Goal: Transaction & Acquisition: Purchase product/service

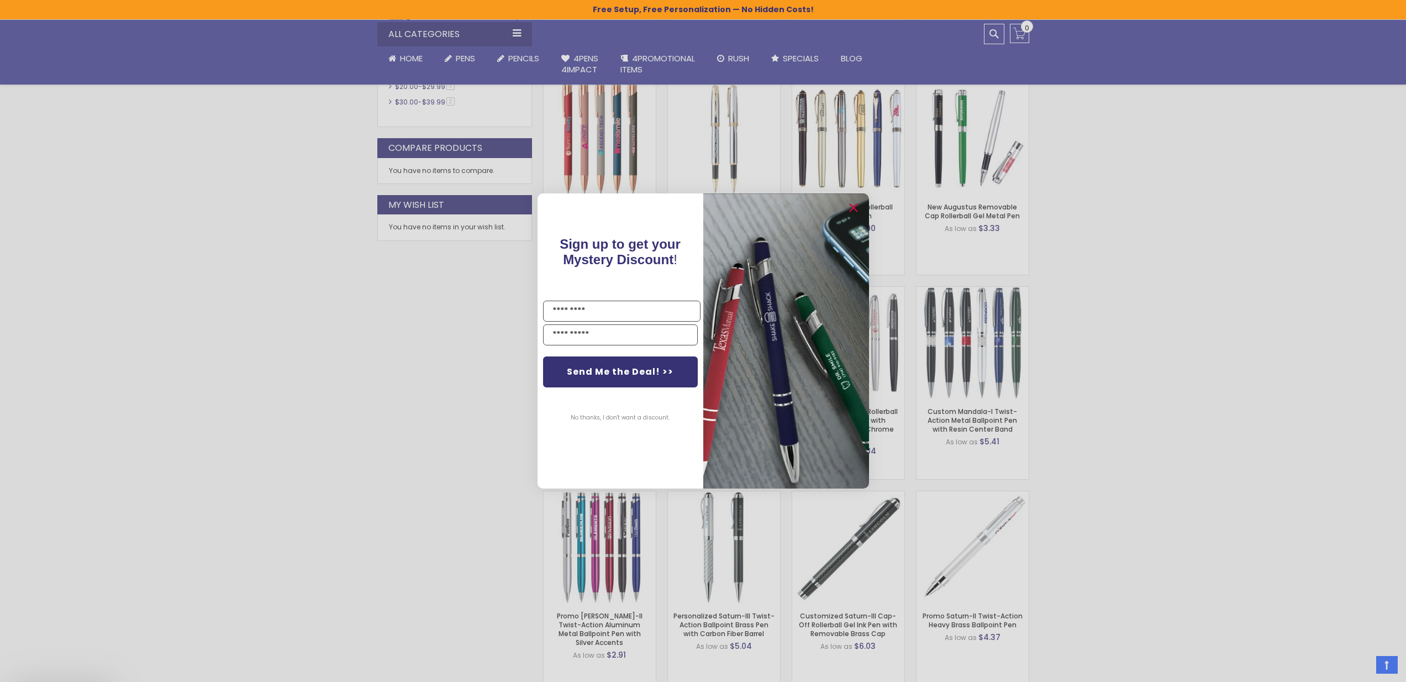
scroll to position [685, 0]
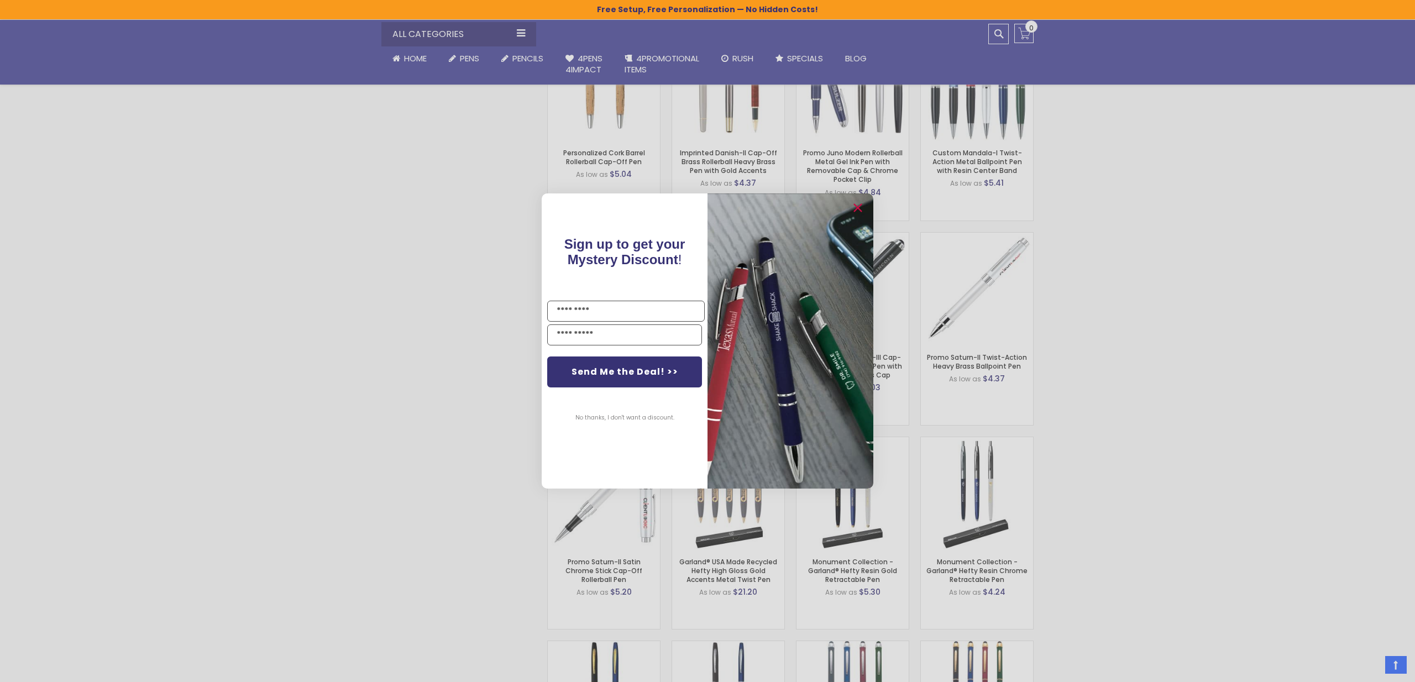
click at [652, 413] on button "No thanks, I don't want a discount." at bounding box center [625, 418] width 110 height 28
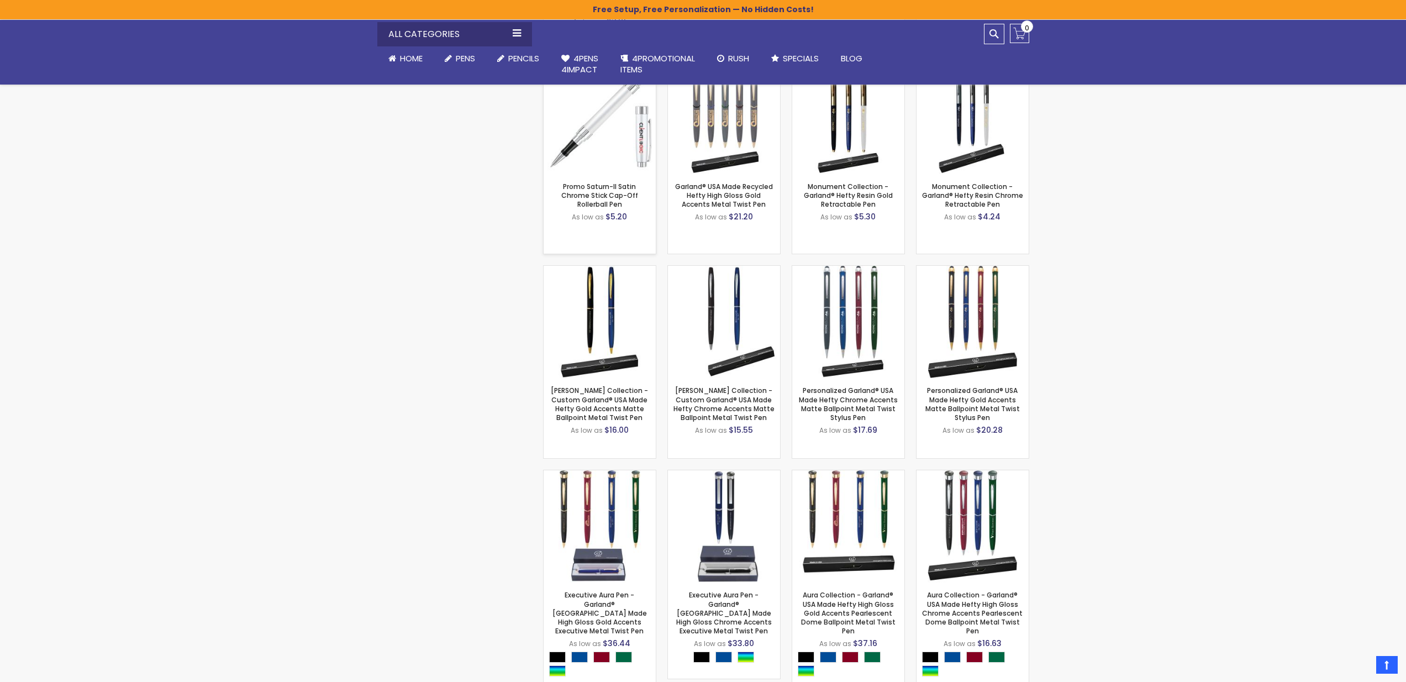
scroll to position [731, 0]
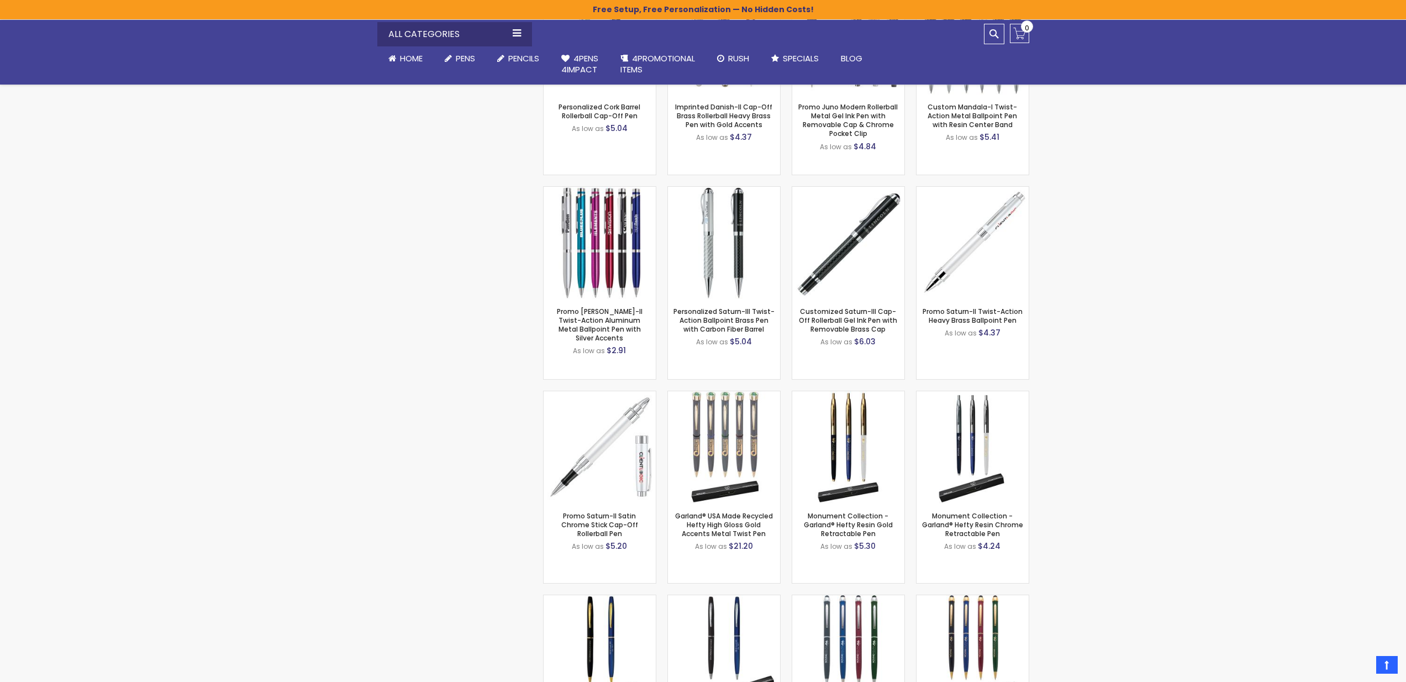
click at [444, 388] on div "Checkout as a new customer Creating an account has many benefits: See order and…" at bounding box center [703, 454] width 663 height 1844
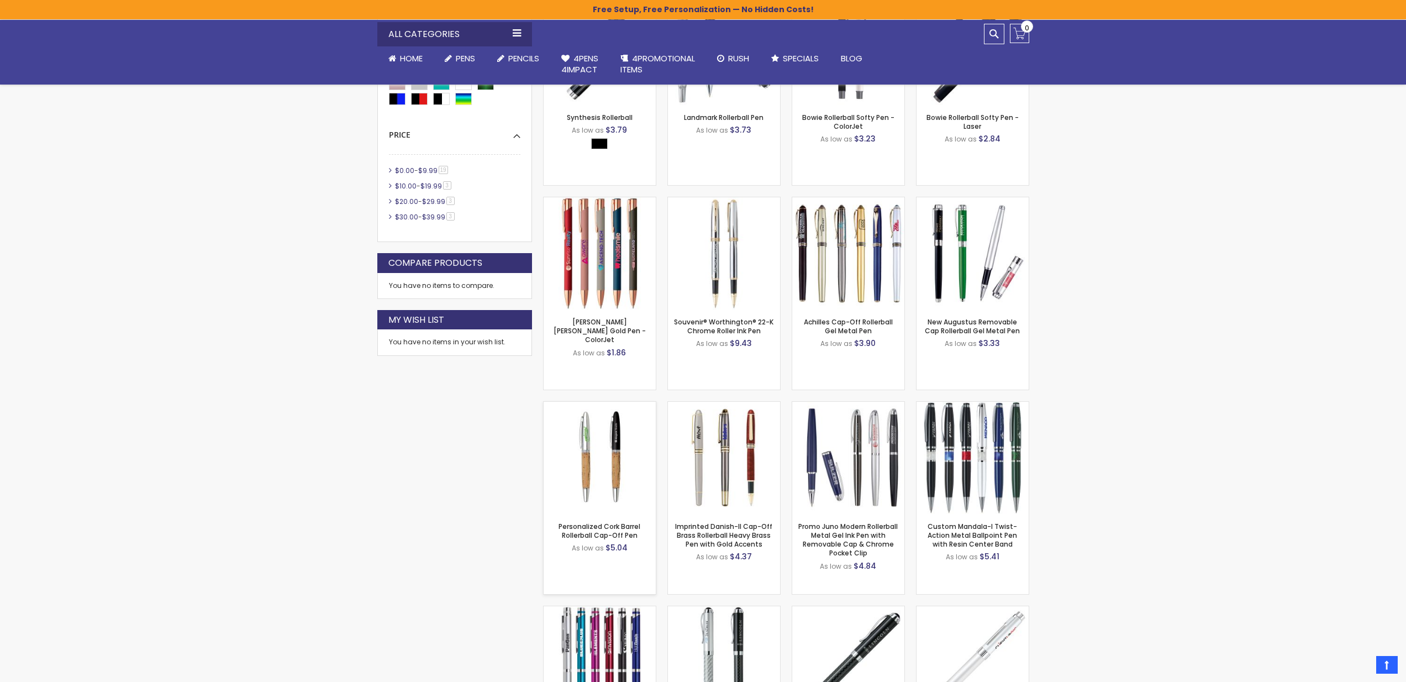
scroll to position [0, 0]
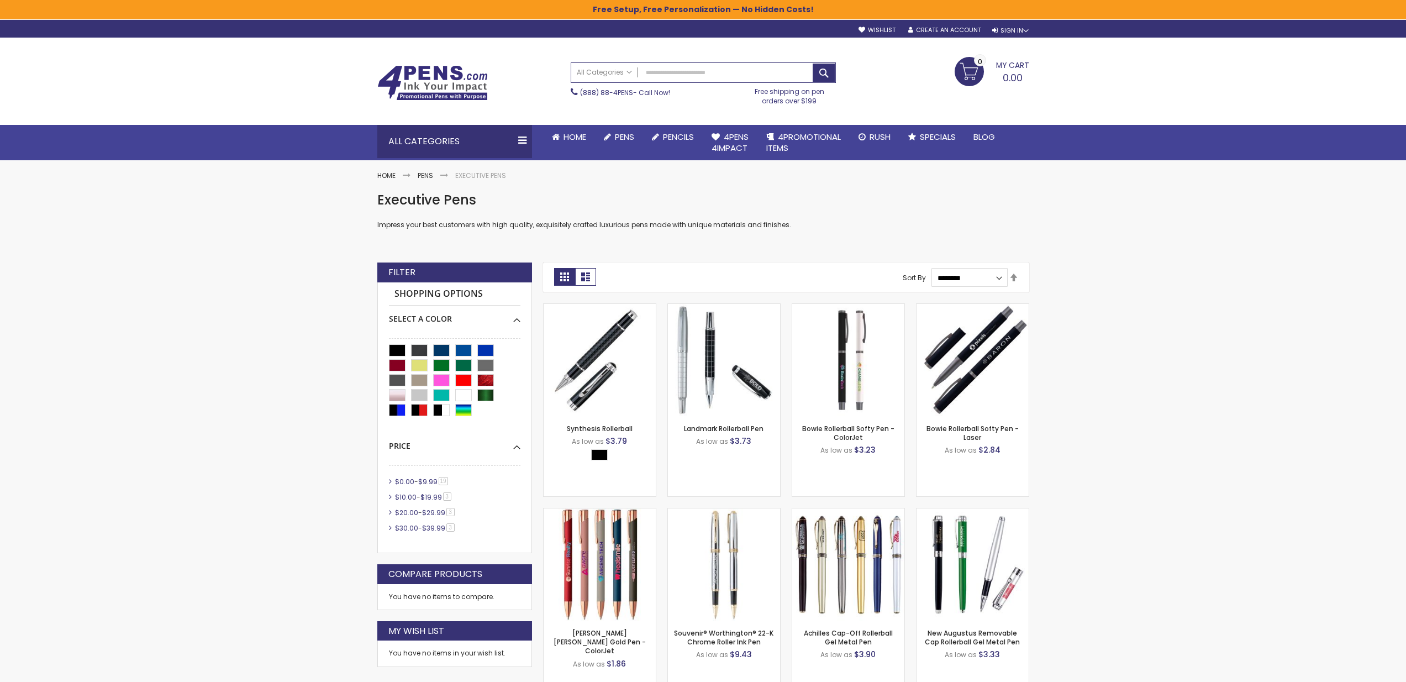
drag, startPoint x: 377, startPoint y: 195, endPoint x: 849, endPoint y: 238, distance: 474.4
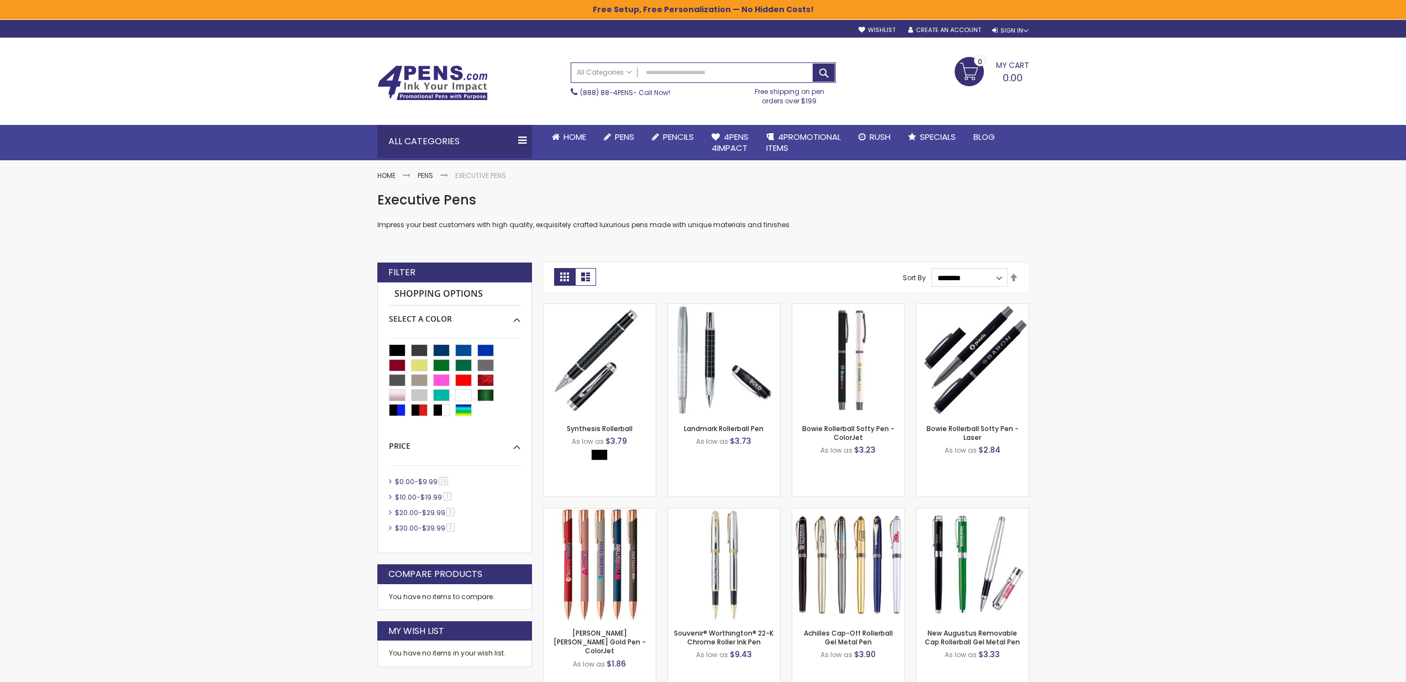
click at [849, 238] on div "Executive Pens Impress your best customers with high quality, exquisitely craft…" at bounding box center [703, 221] width 652 height 60
drag, startPoint x: 840, startPoint y: 228, endPoint x: 354, endPoint y: 208, distance: 486.2
